Goal: Book appointment/travel/reservation

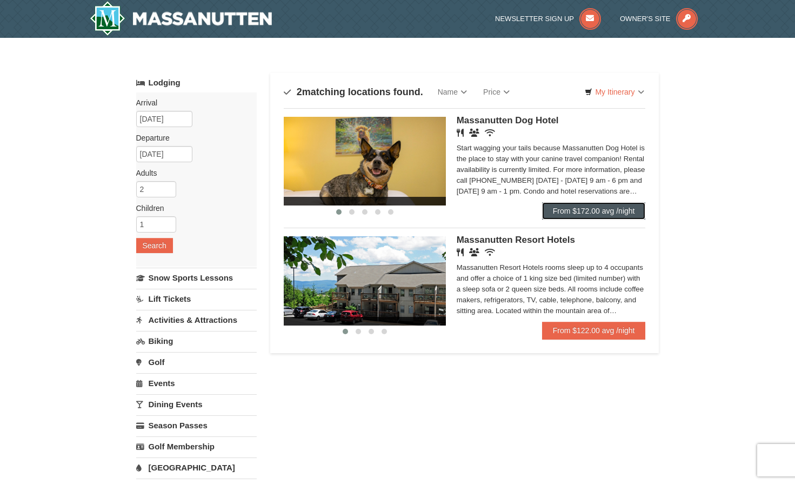
click at [592, 210] on link "From $172.00 avg /night" at bounding box center [594, 210] width 104 height 17
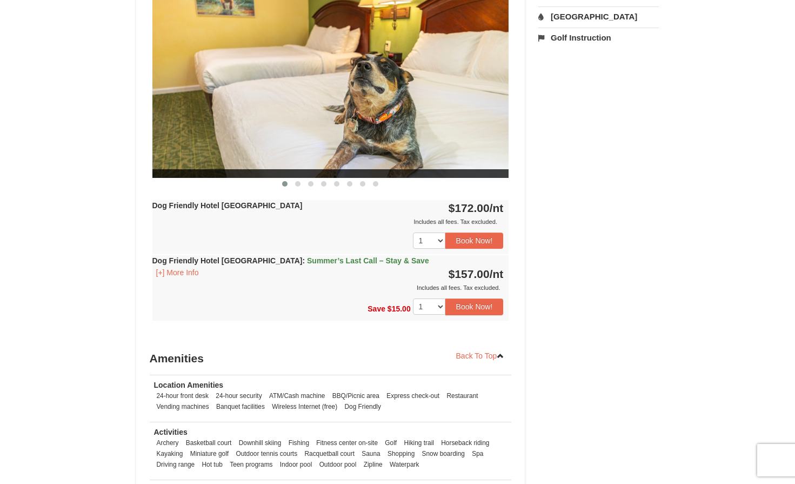
scroll to position [486, 0]
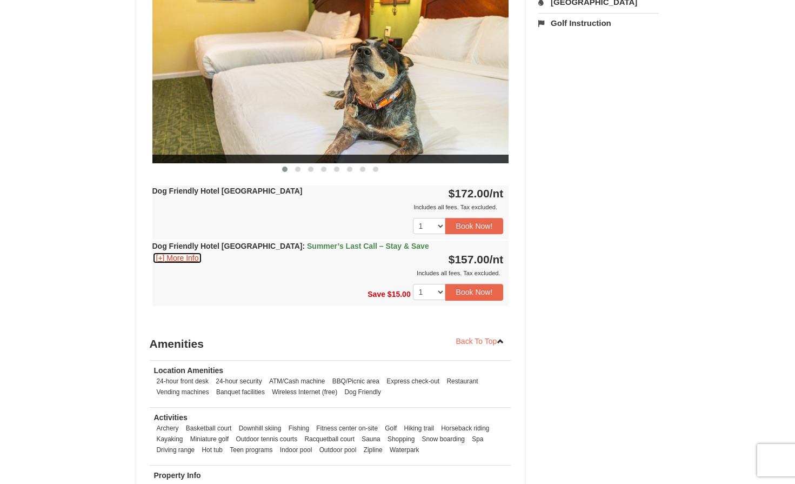
click at [186, 254] on button "[+] More Info" at bounding box center [177, 258] width 50 height 12
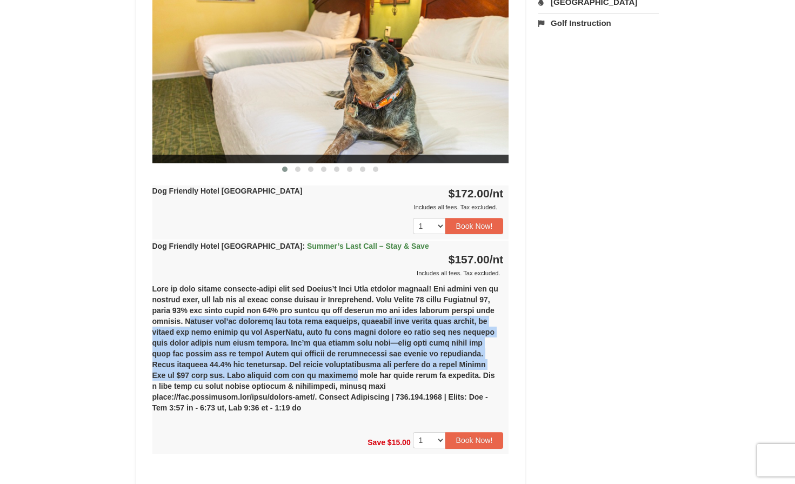
drag, startPoint x: 251, startPoint y: 321, endPoint x: 328, endPoint y: 377, distance: 95.1
click at [328, 377] on div "(1) Dog Friendly Hotel Queen Room Tuesday, September 23, 2025-Wednesday, Septem…" at bounding box center [330, 352] width 357 height 148
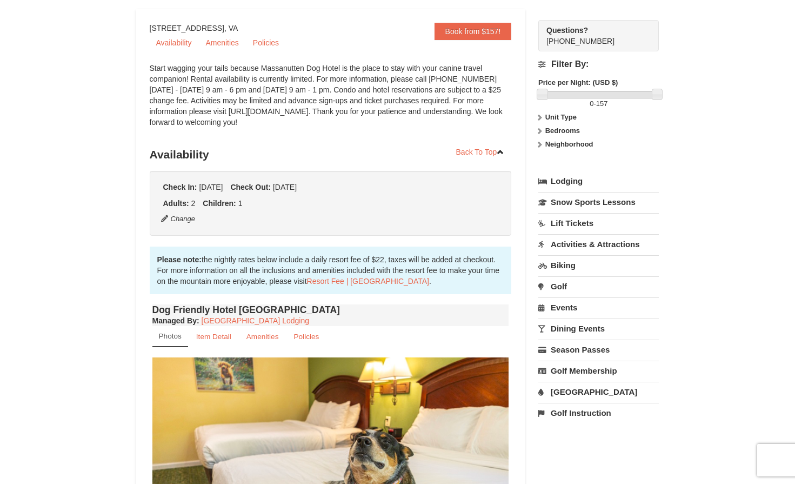
scroll to position [108, 0]
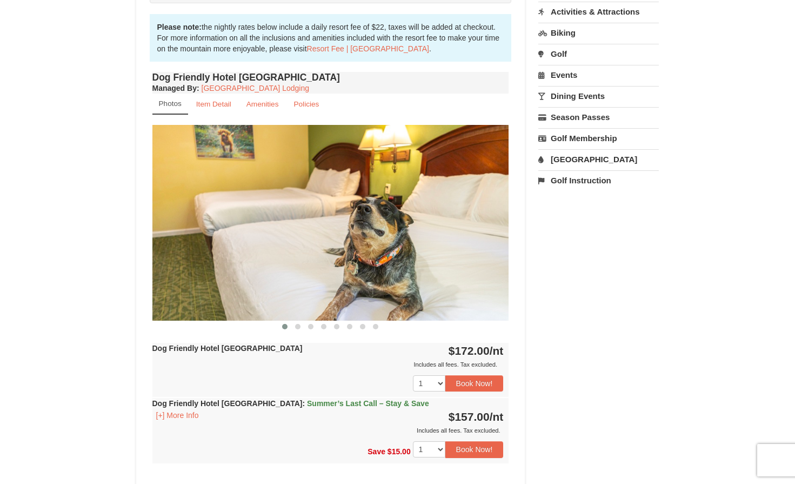
scroll to position [448, 0]
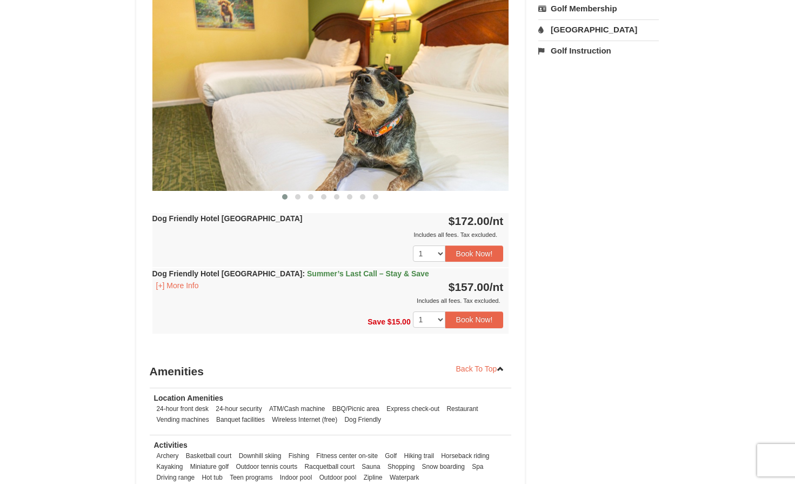
click at [578, 28] on link "[GEOGRAPHIC_DATA]" at bounding box center [598, 29] width 121 height 20
click at [558, 98] on button "Search" at bounding box center [556, 97] width 37 height 15
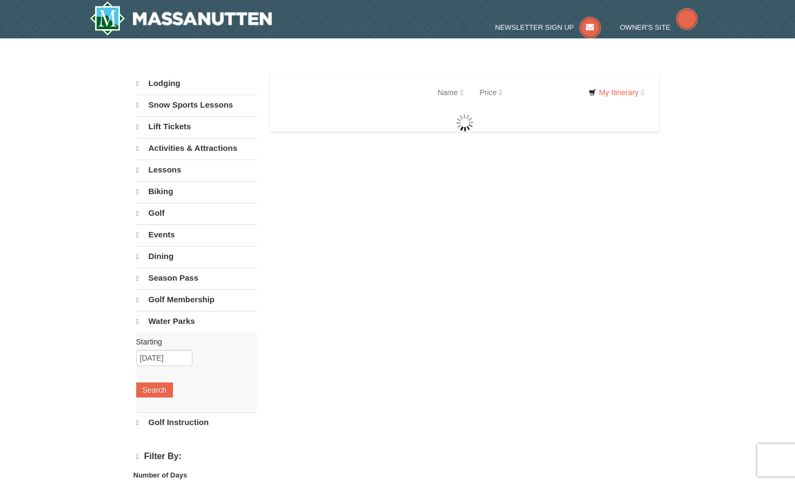
select select "9"
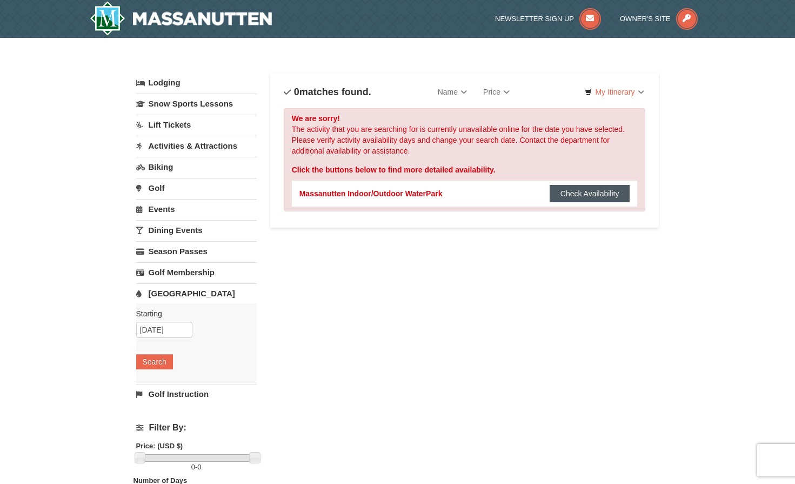
click at [571, 196] on button "Check Availability" at bounding box center [590, 193] width 81 height 17
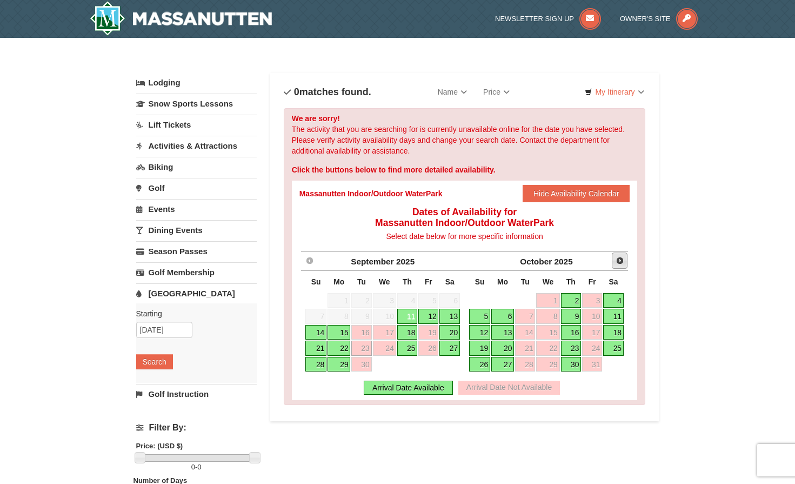
click at [618, 264] on span "Next" at bounding box center [620, 260] width 9 height 9
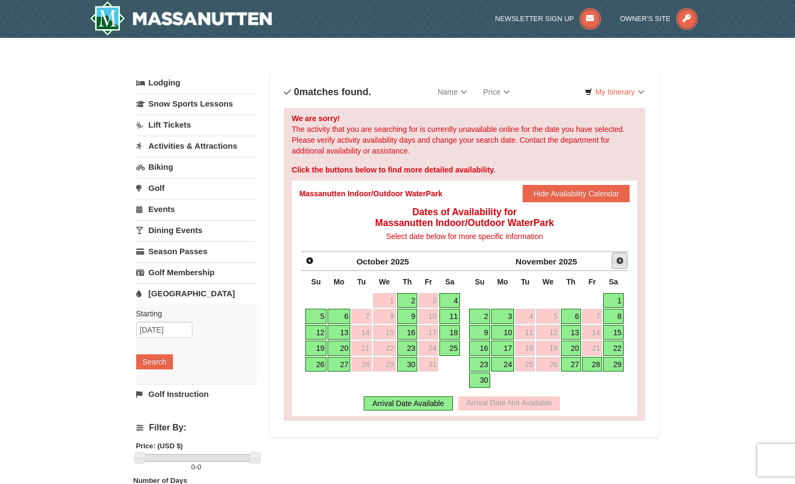
click at [619, 260] on span "Next" at bounding box center [620, 260] width 9 height 9
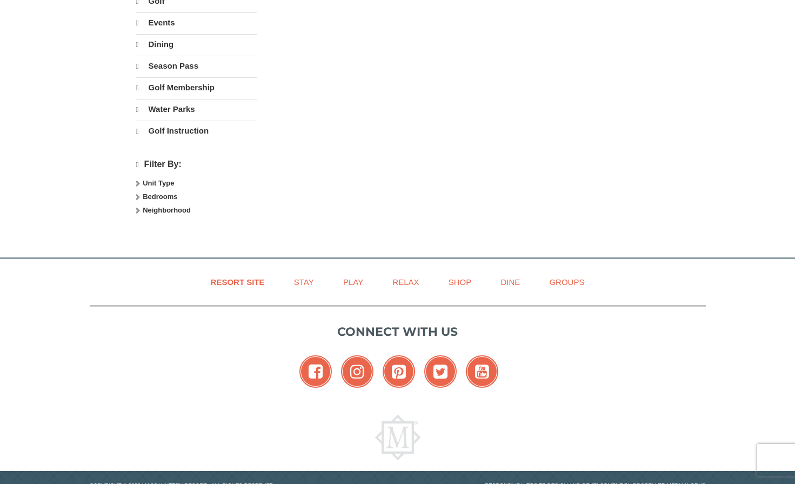
select select "9"
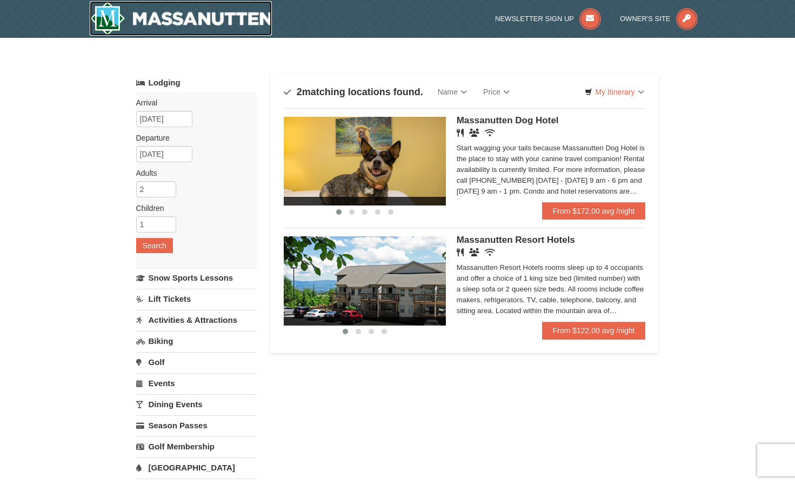
click at [203, 19] on img at bounding box center [181, 18] width 183 height 35
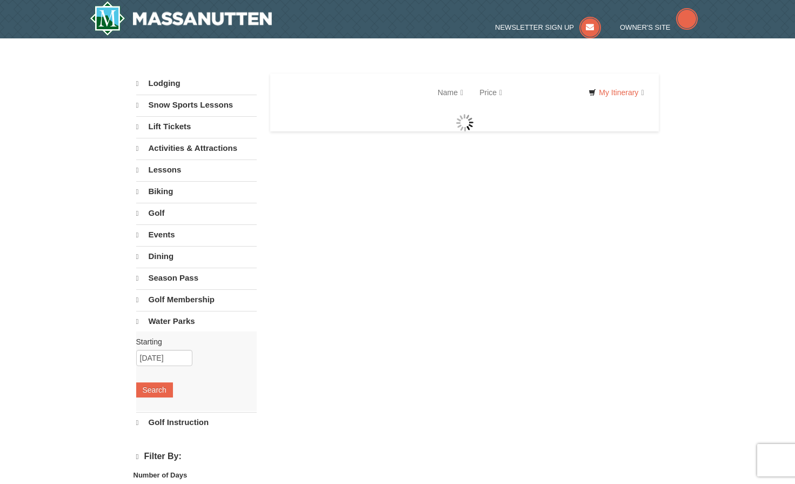
select select "9"
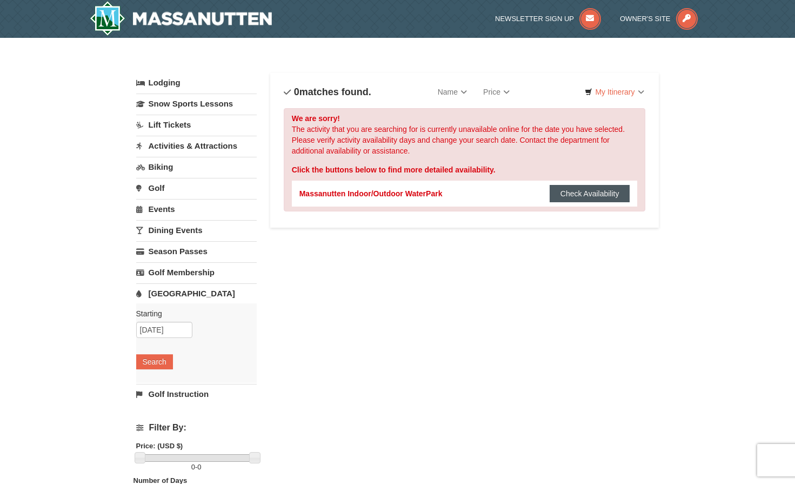
click at [589, 190] on button "Check Availability" at bounding box center [590, 193] width 81 height 17
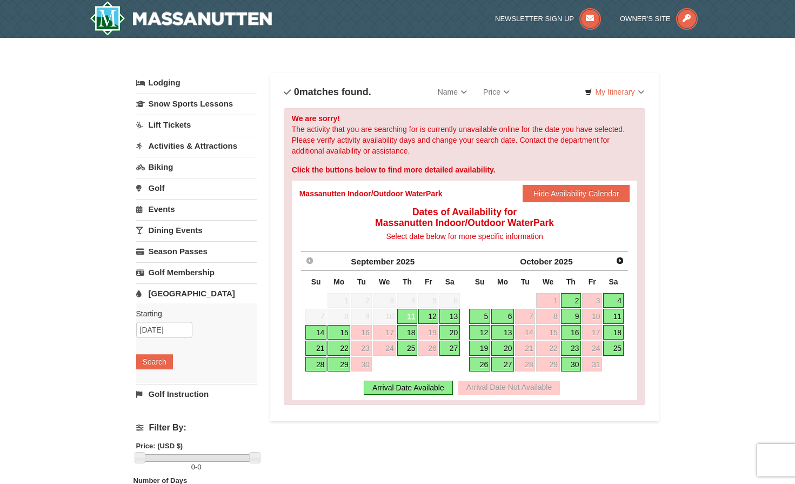
click at [405, 351] on link "25" at bounding box center [407, 348] width 21 height 15
